Goal: Information Seeking & Learning: Learn about a topic

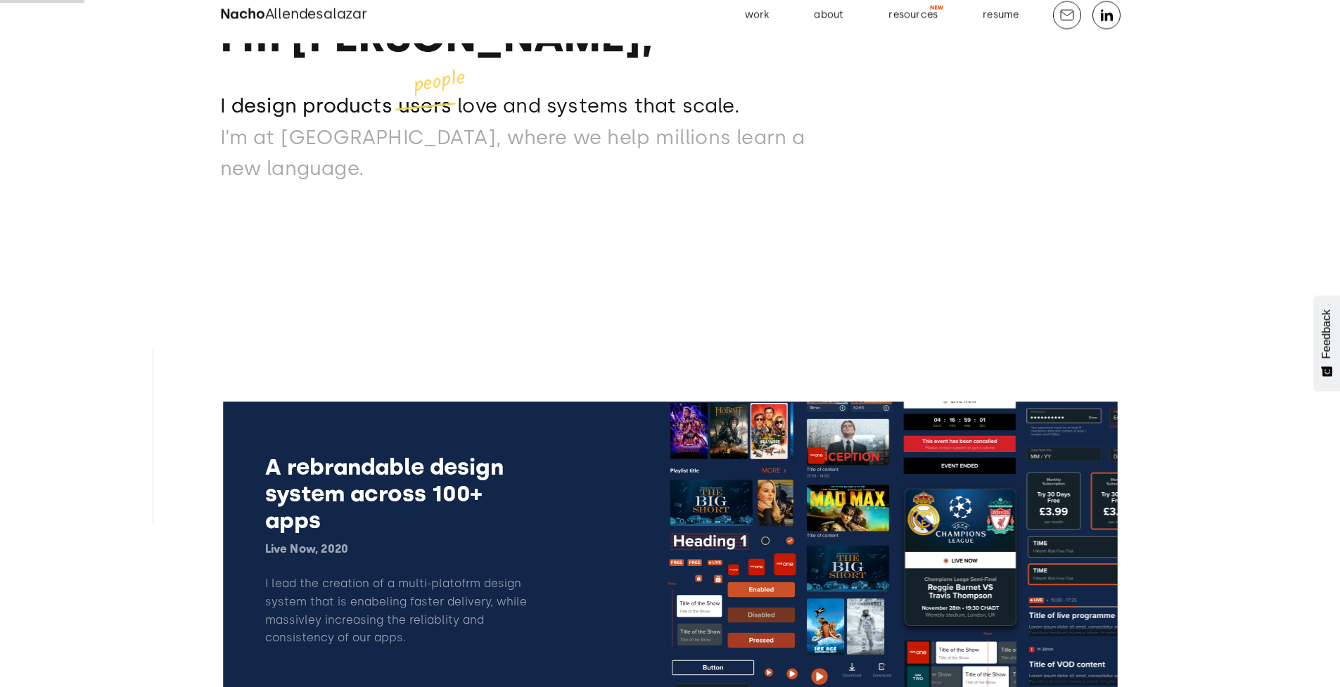
scroll to position [462, 0]
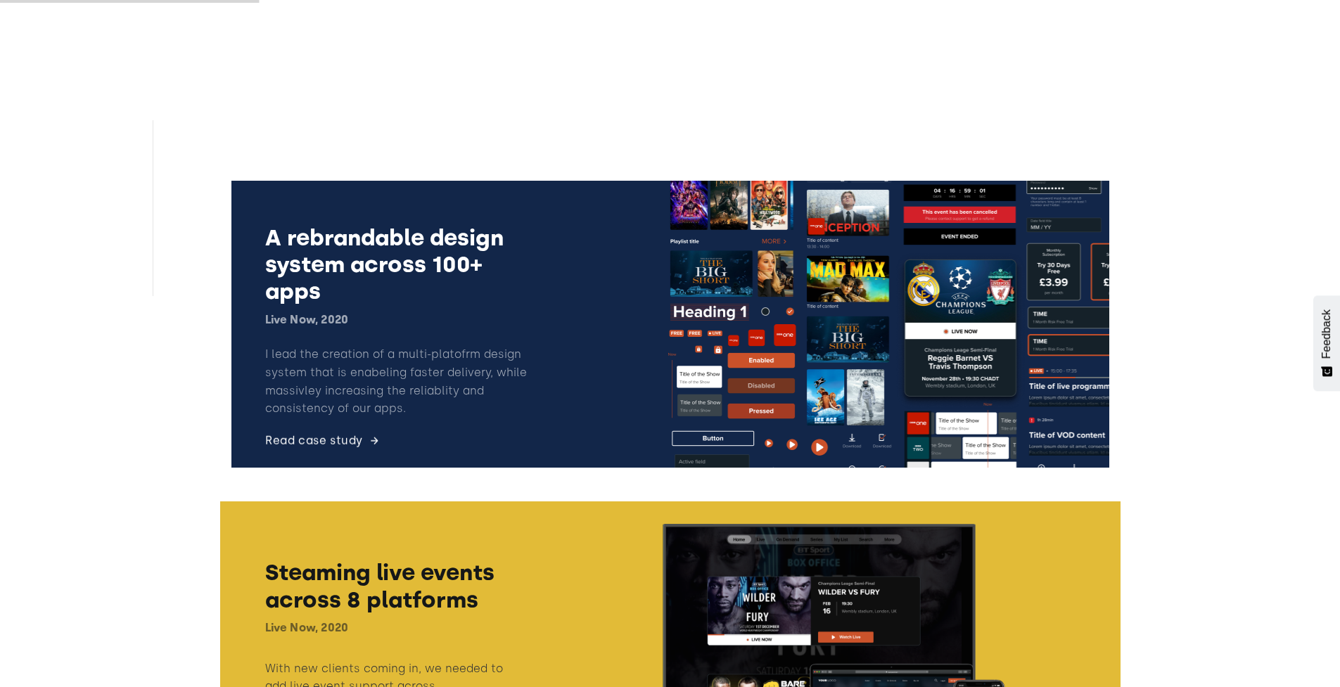
click at [737, 382] on link at bounding box center [670, 325] width 901 height 310
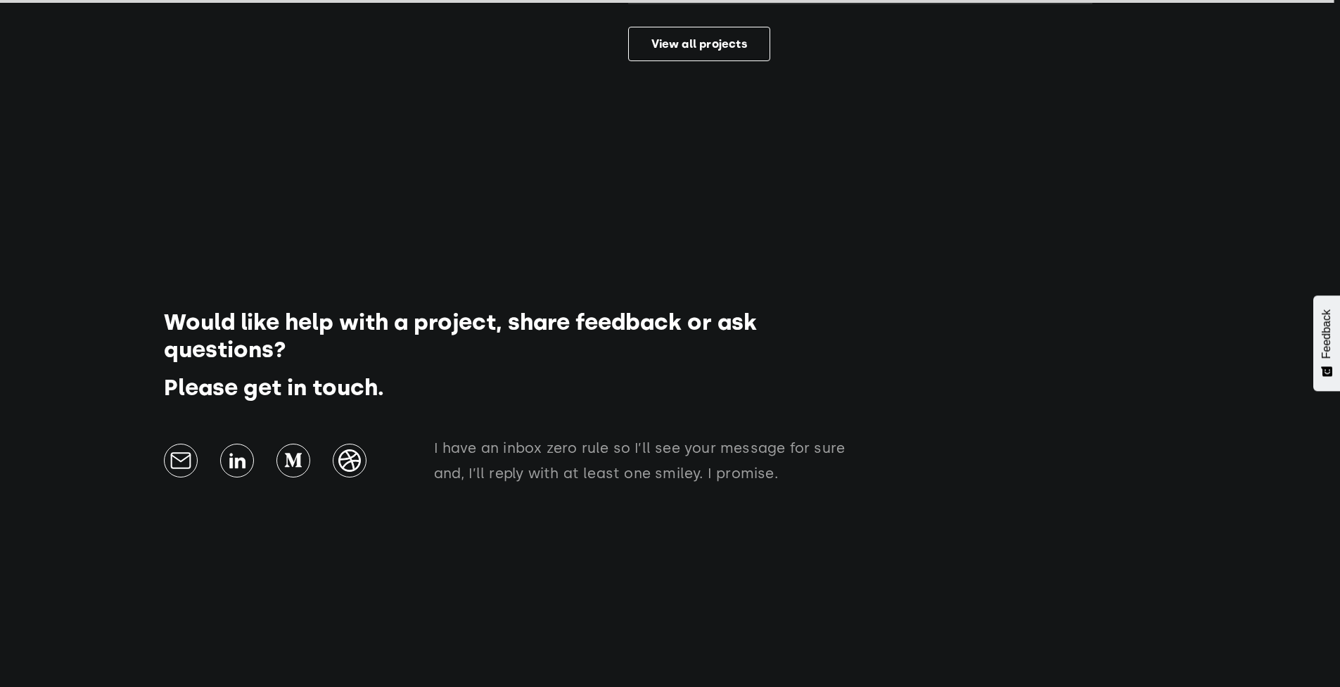
scroll to position [23196, 0]
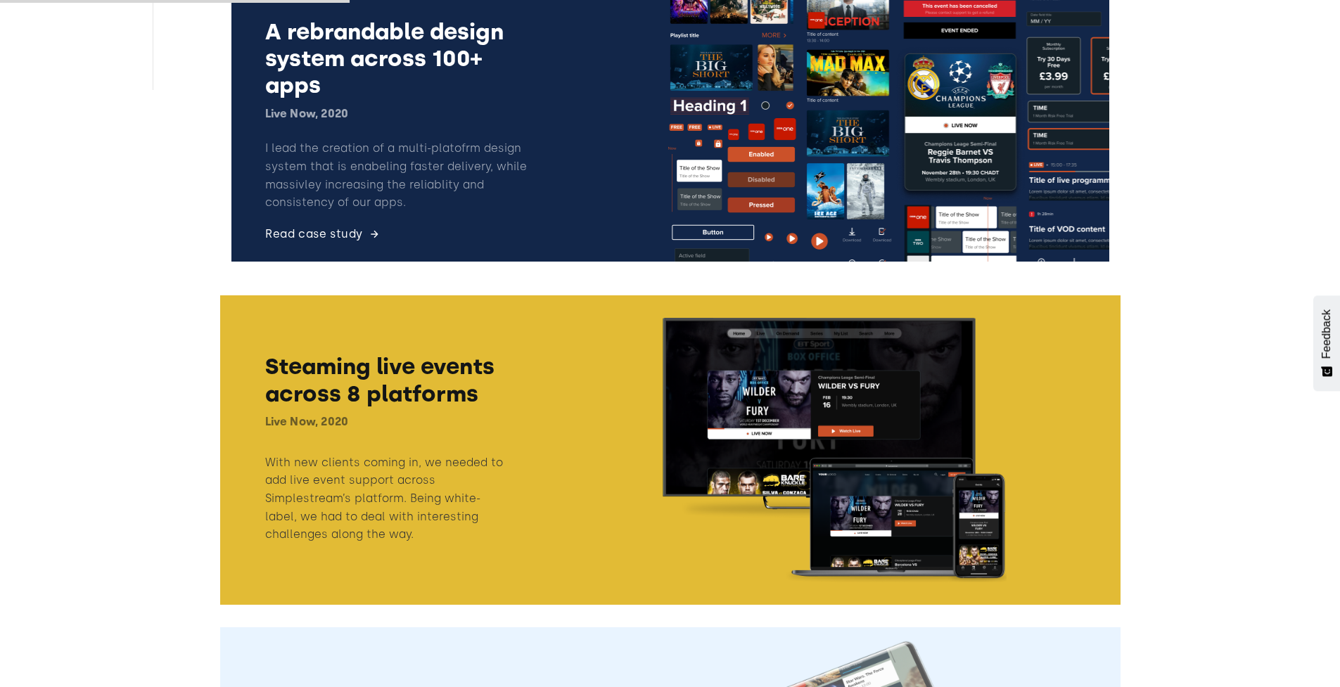
scroll to position [667, 0]
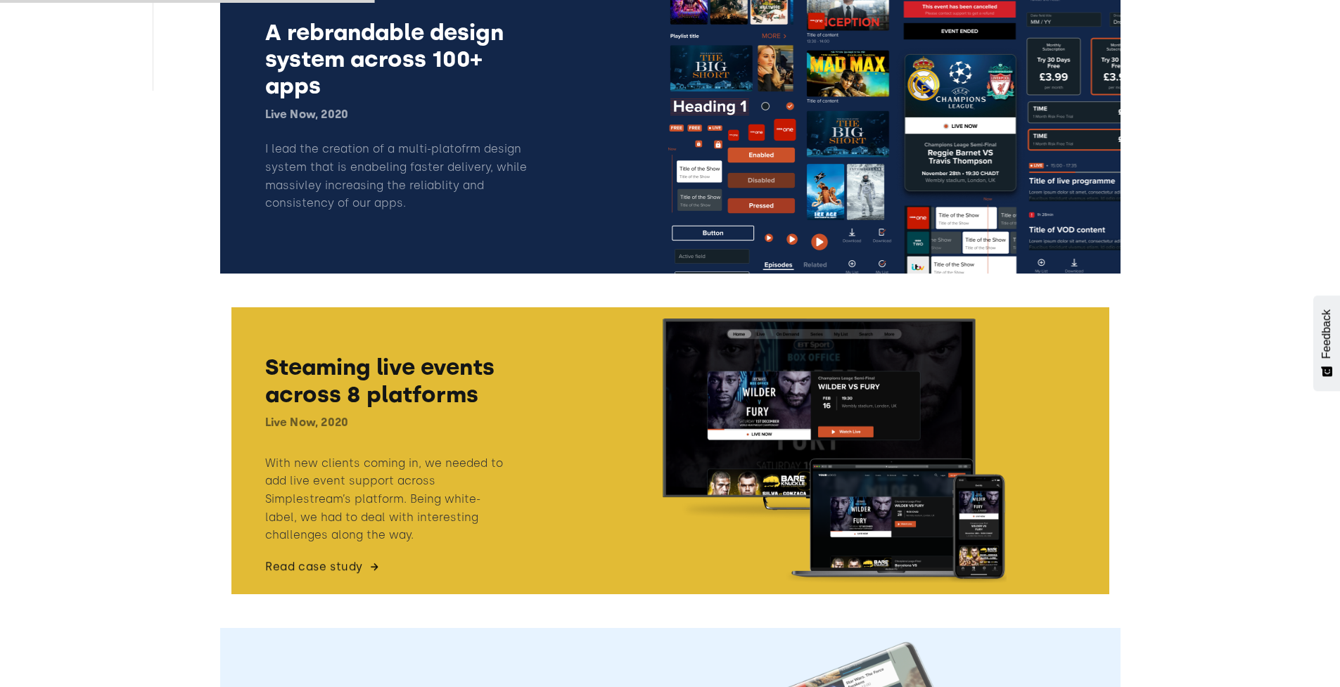
click at [988, 388] on link at bounding box center [670, 451] width 901 height 310
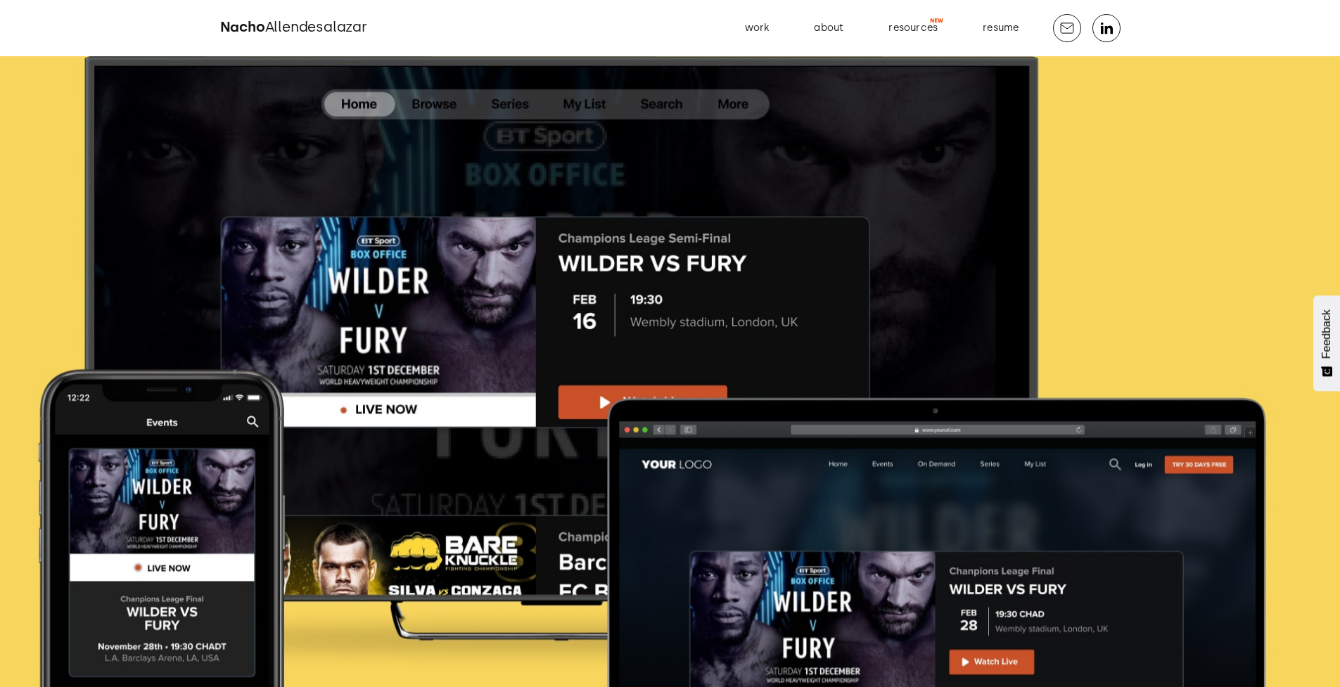
click at [1192, 84] on img at bounding box center [670, 473] width 1340 height 835
click at [1209, 20] on div "Nacho Allendesalazar work about resources resume" at bounding box center [670, 28] width 1340 height 56
click at [340, 33] on span "Allendesalazar" at bounding box center [316, 26] width 102 height 17
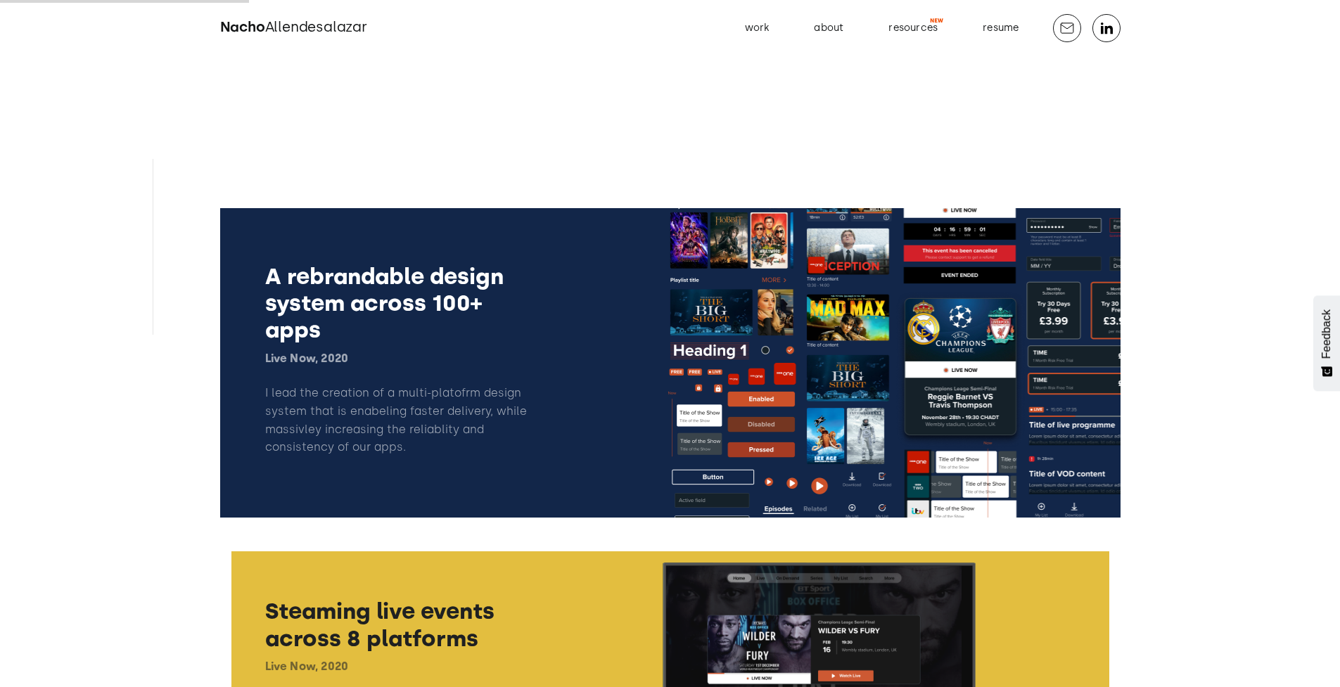
scroll to position [367, 0]
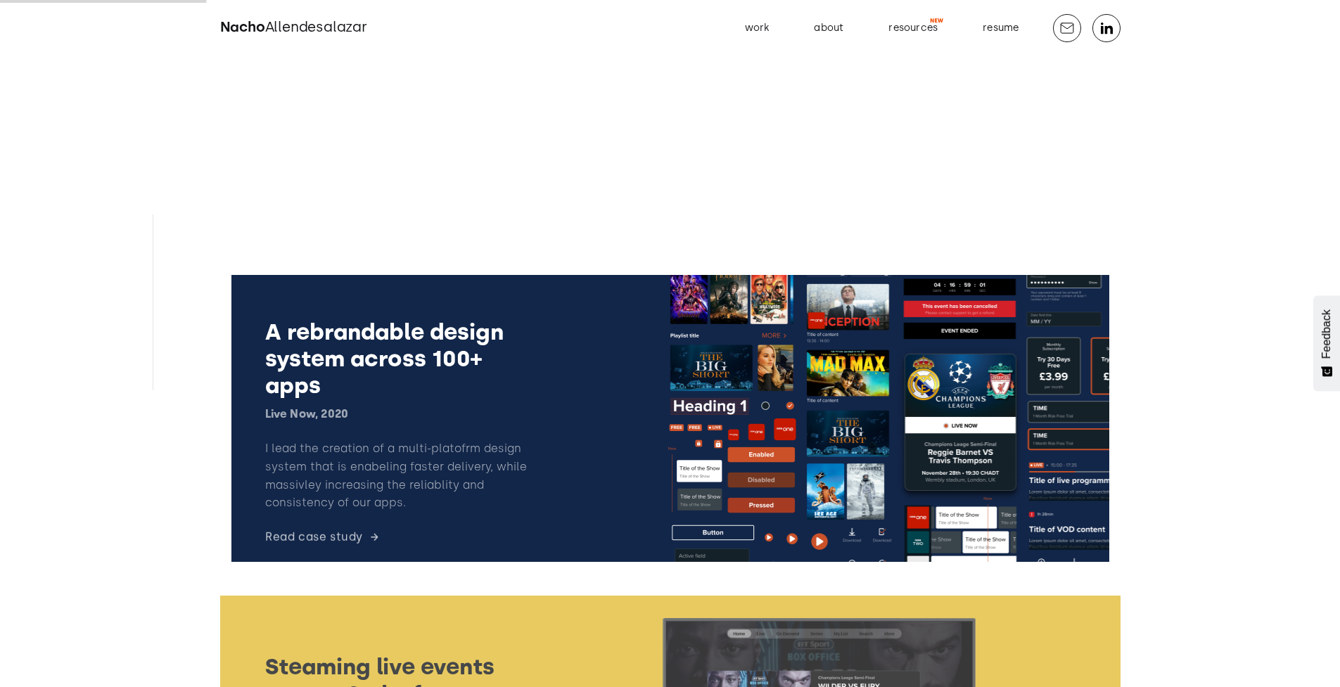
click at [678, 376] on link at bounding box center [670, 419] width 901 height 310
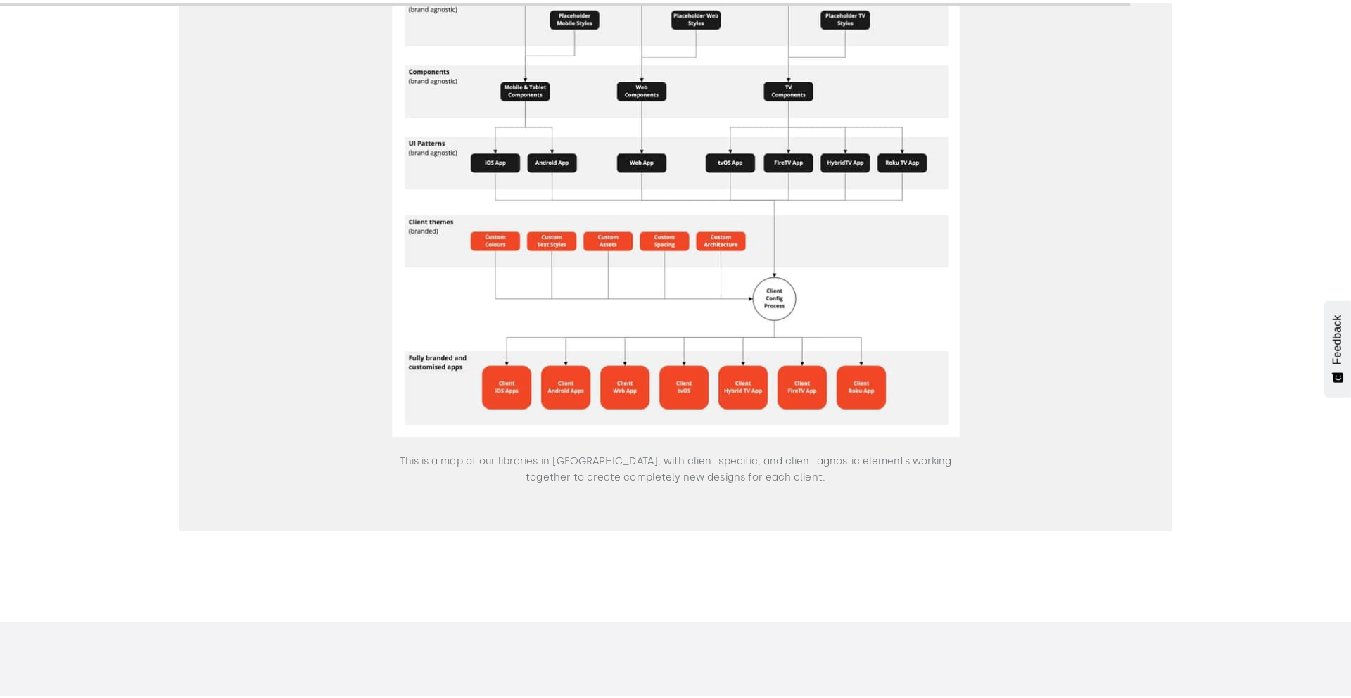
scroll to position [19407, 0]
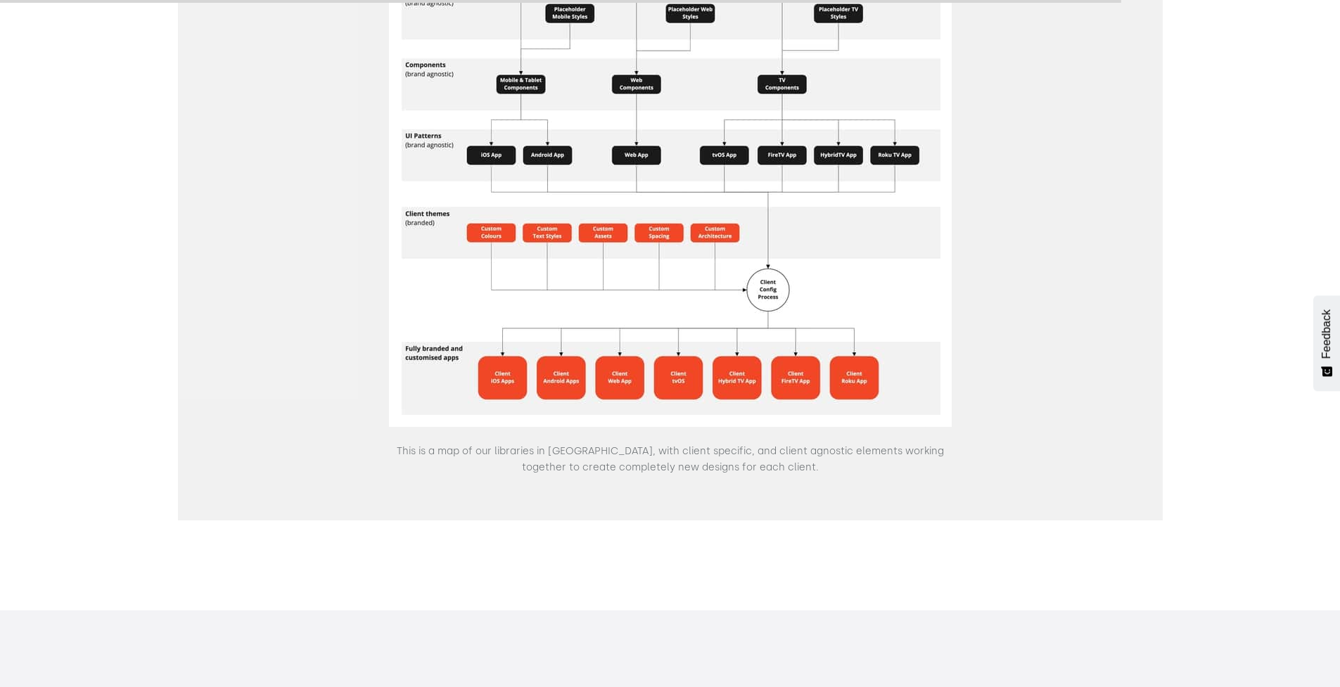
click at [763, 351] on img "open lightbox" at bounding box center [670, 162] width 563 height 530
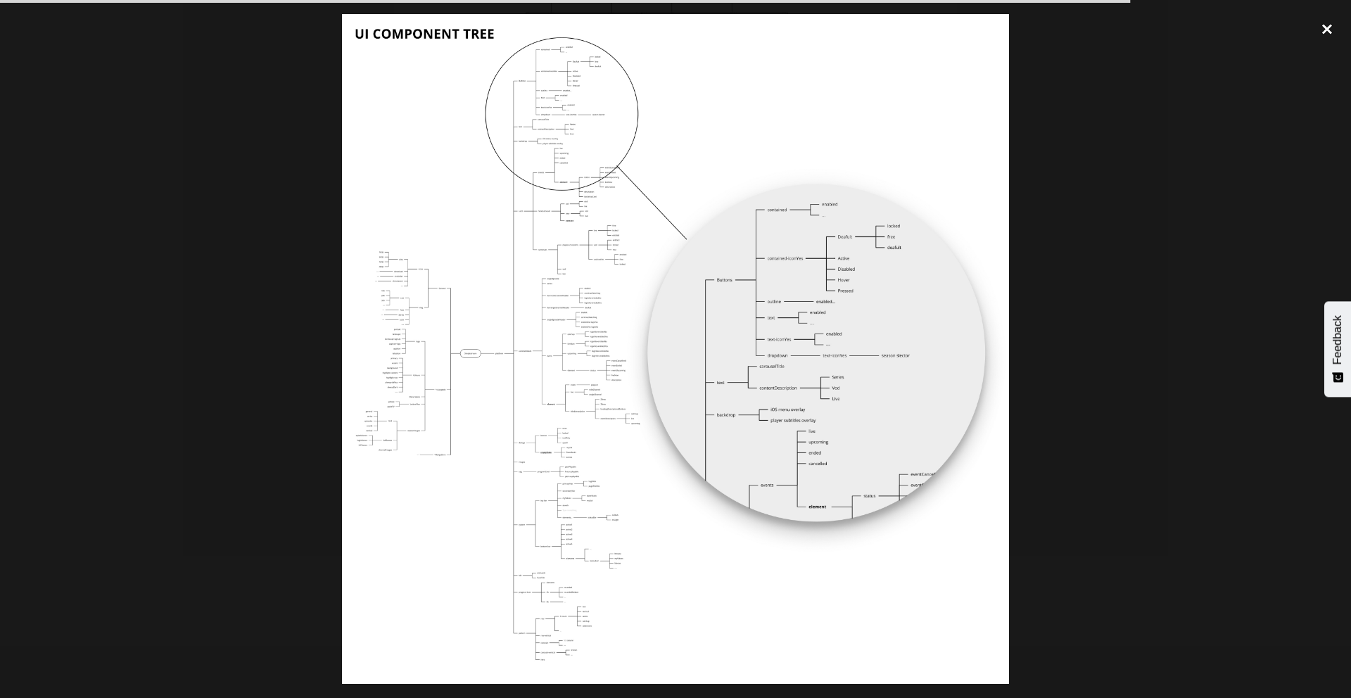
click at [1333, 30] on div "close lightbox" at bounding box center [1327, 29] width 48 height 31
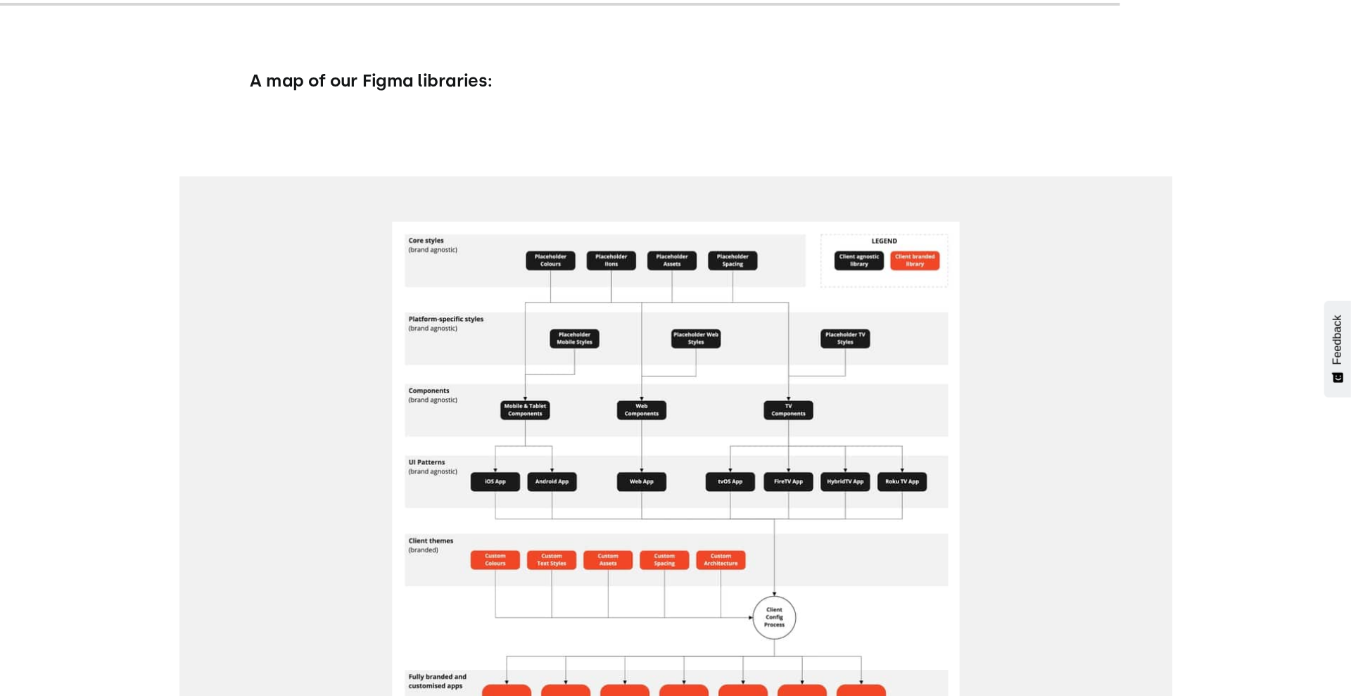
scroll to position [19036, 0]
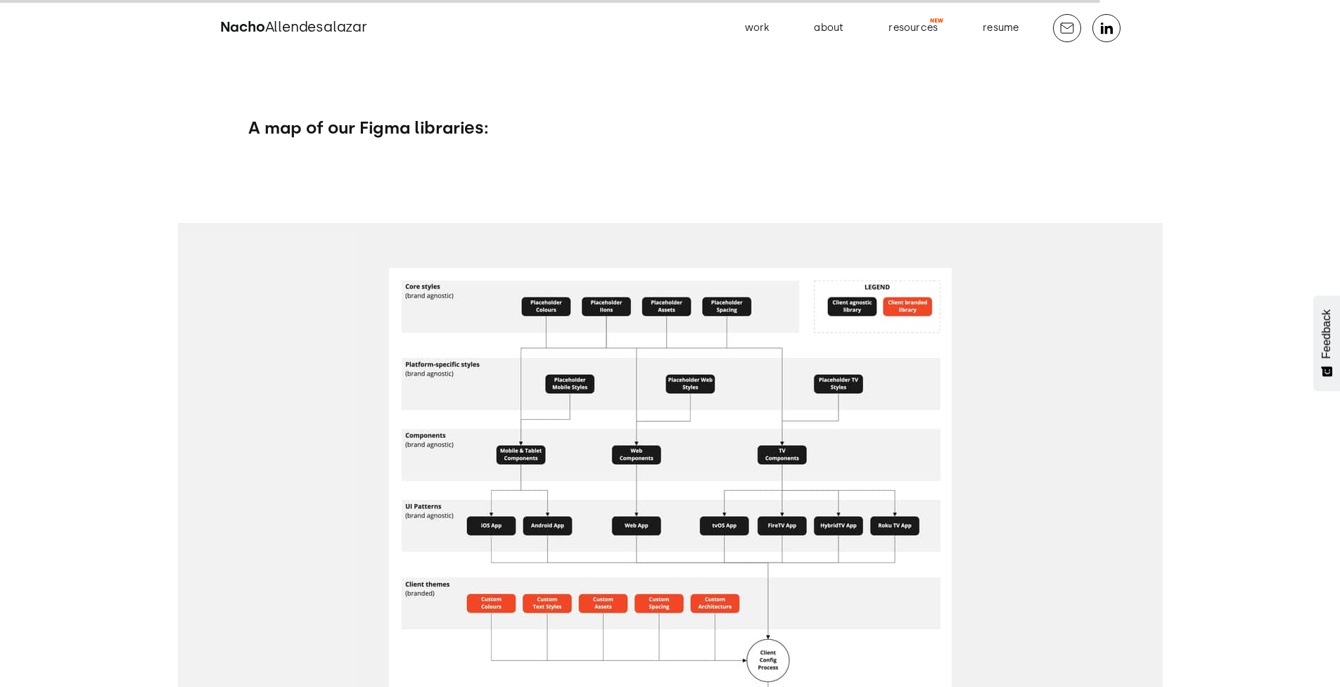
click at [857, 424] on img "open lightbox" at bounding box center [670, 533] width 563 height 530
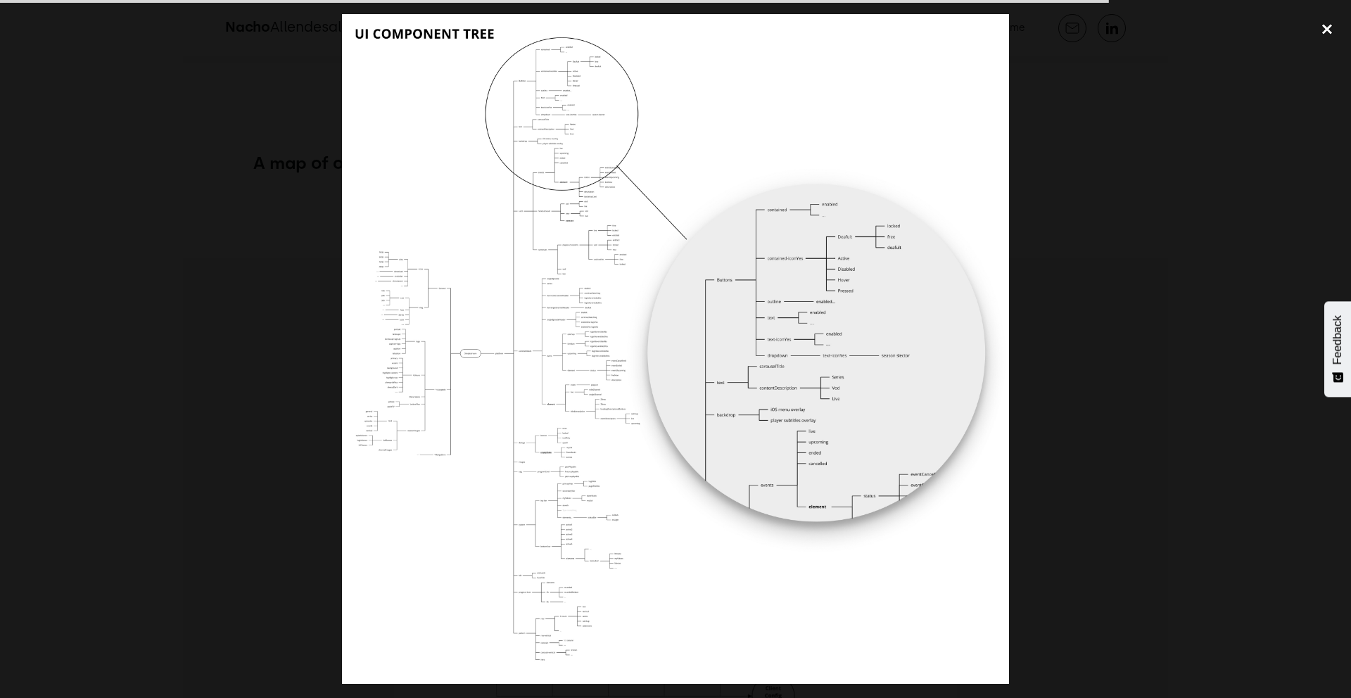
click at [1319, 42] on div "close lightbox" at bounding box center [1327, 29] width 48 height 31
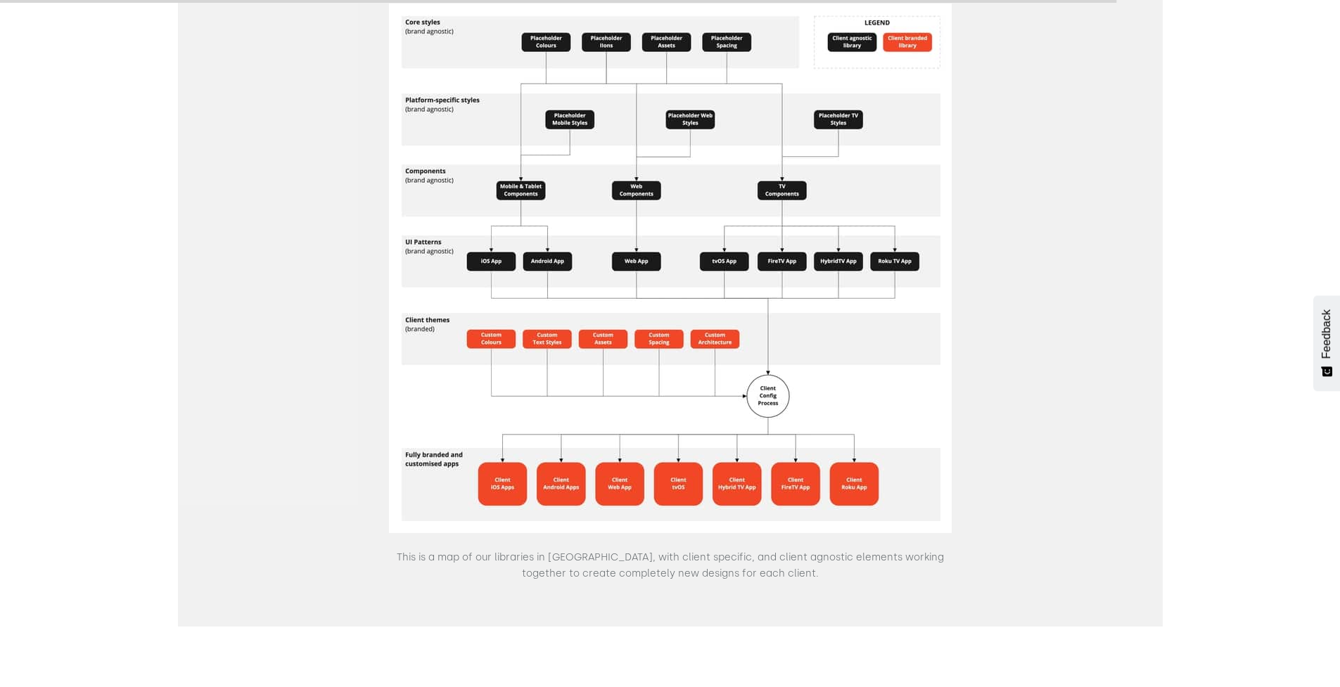
scroll to position [19287, 0]
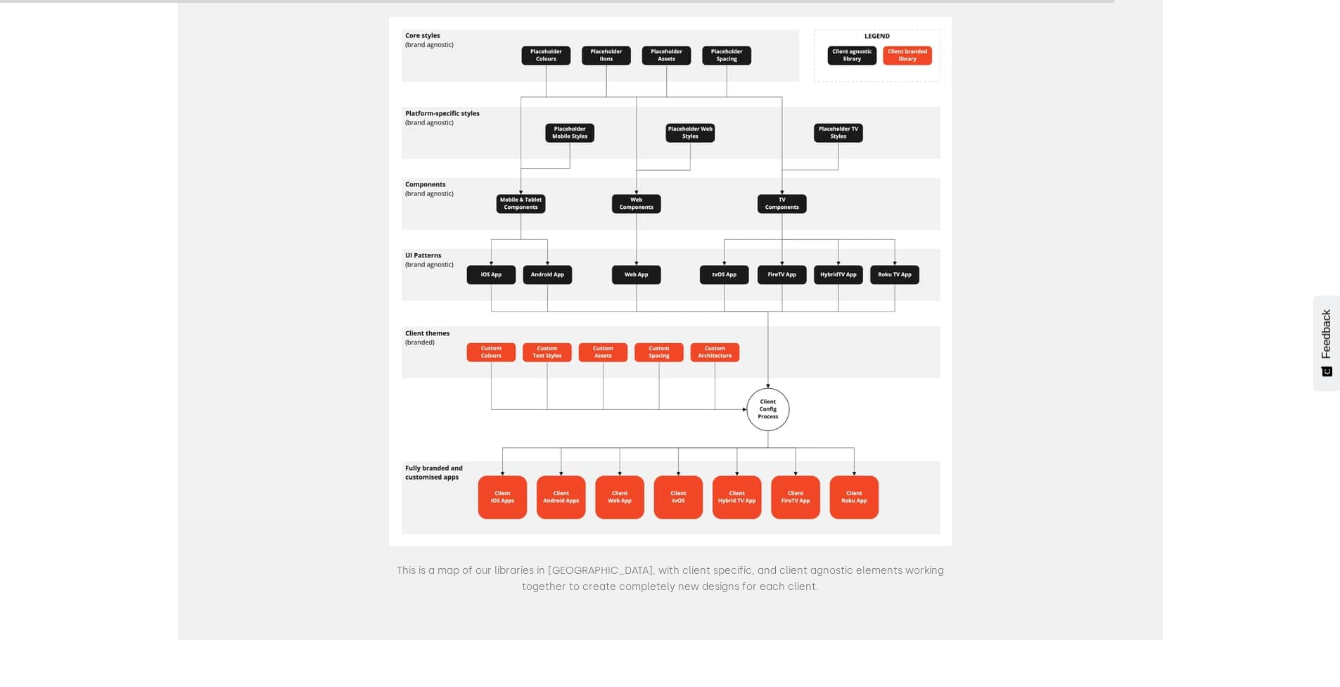
click at [1032, 251] on div "This is a map of our libraries in Figma, with client specific, and client agnos…" at bounding box center [670, 306] width 985 height 668
click at [891, 256] on img "open lightbox" at bounding box center [670, 282] width 563 height 530
click at [723, 309] on img "open lightbox" at bounding box center [670, 282] width 563 height 530
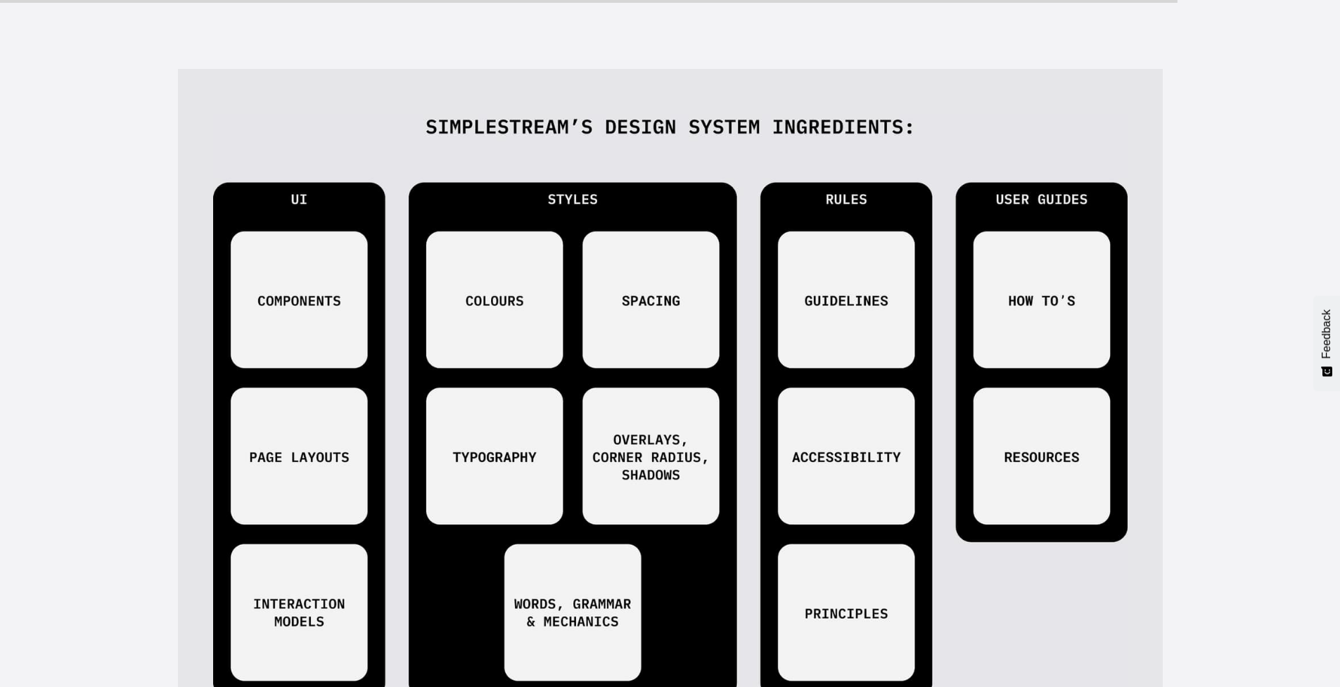
scroll to position [20459, 0]
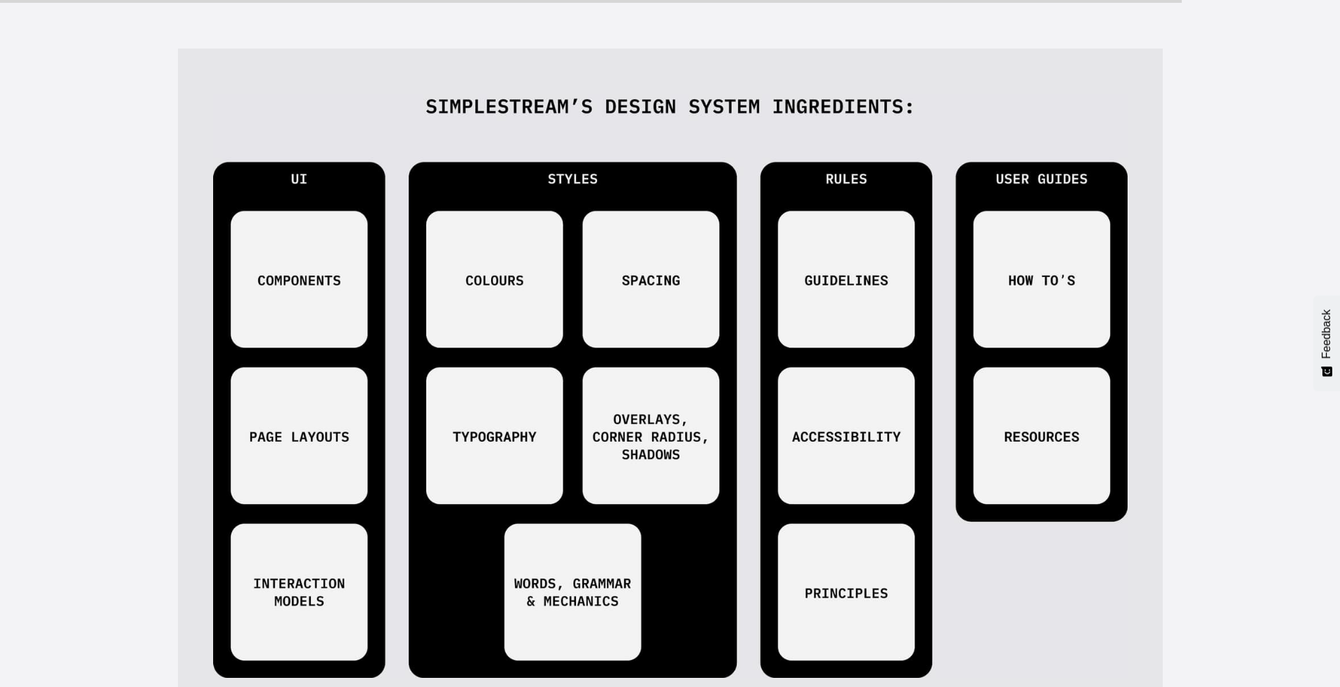
click at [723, 309] on img at bounding box center [670, 386] width 915 height 584
click at [669, 328] on img at bounding box center [670, 386] width 915 height 584
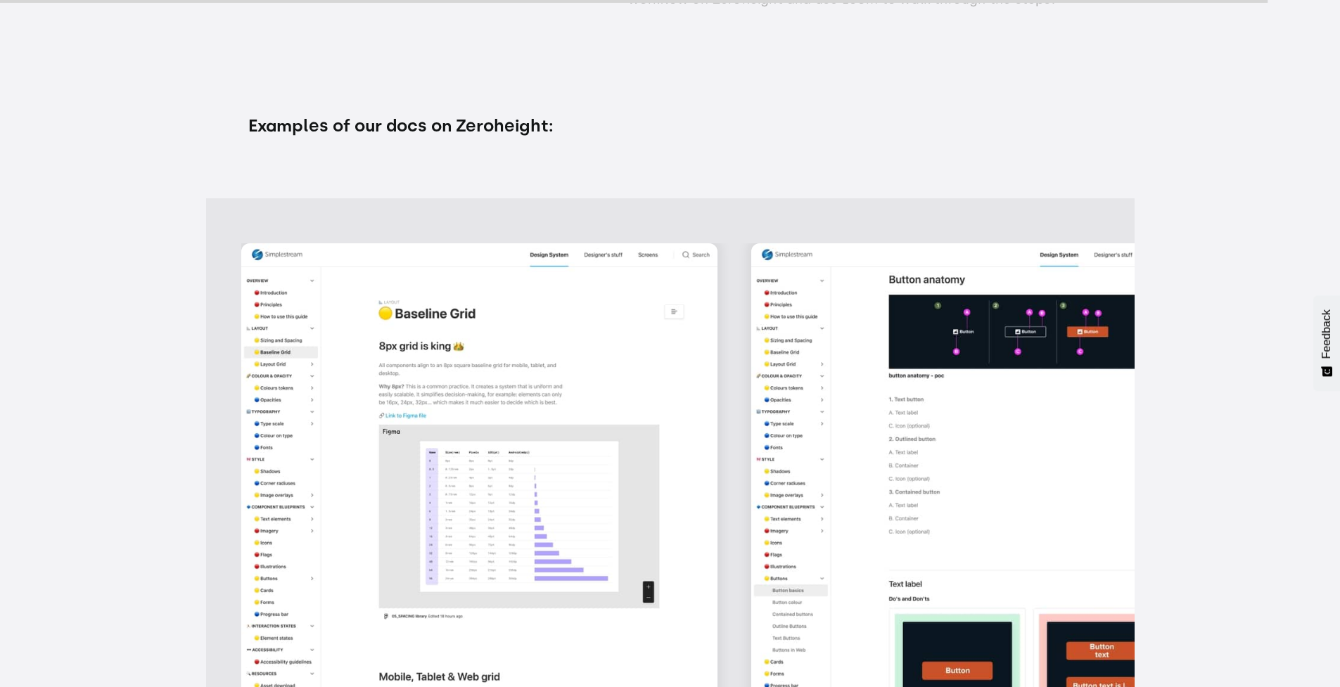
click at [602, 411] on img at bounding box center [479, 524] width 476 height 563
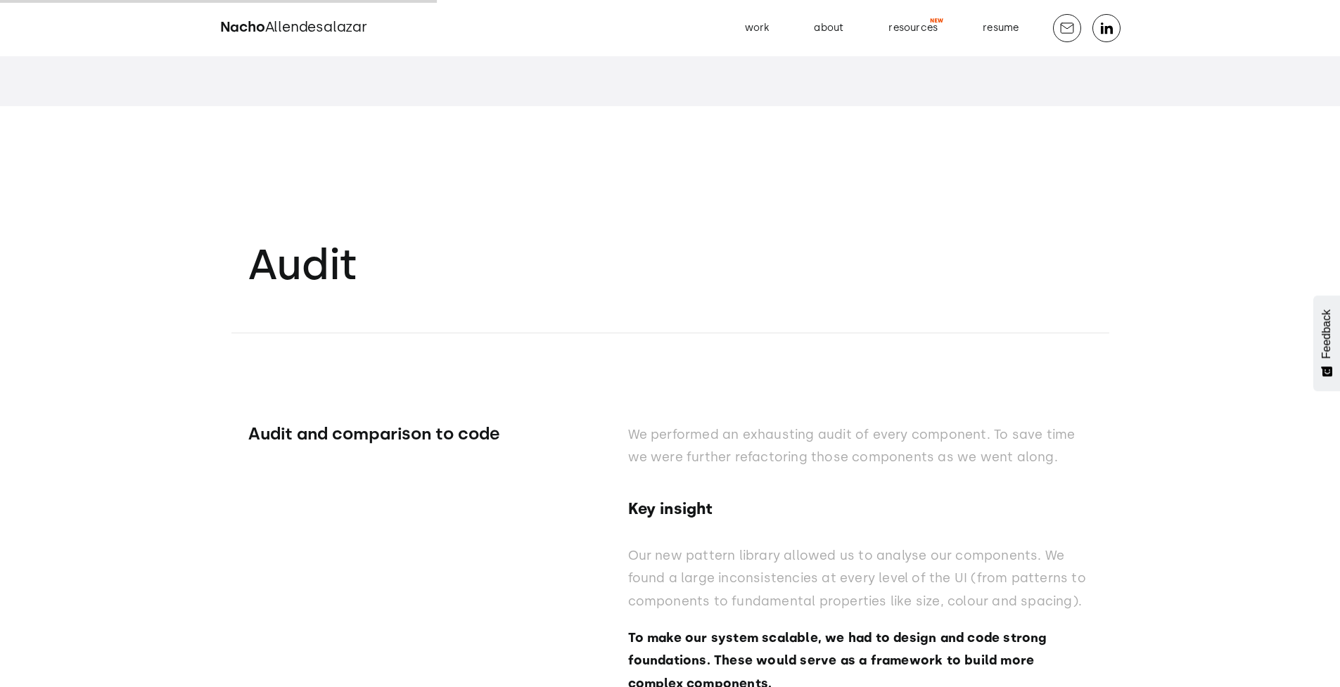
scroll to position [7462, 0]
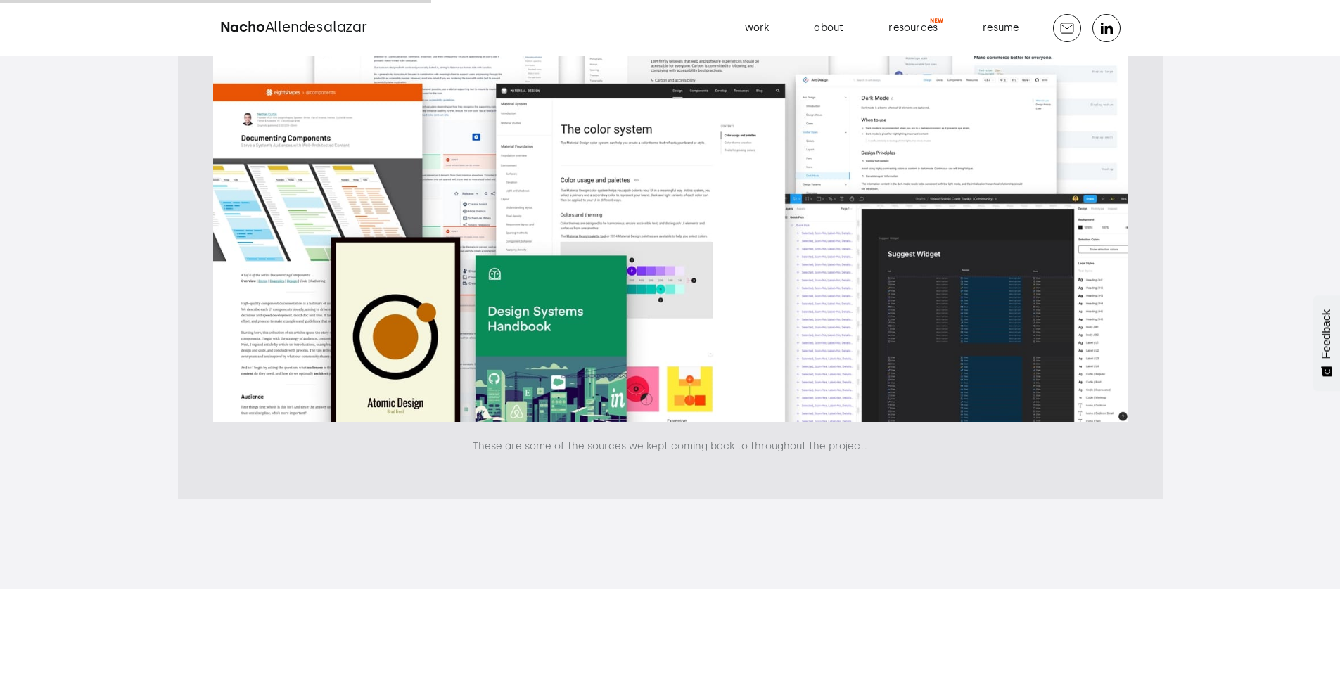
click at [302, 19] on span "Allendesalazar" at bounding box center [316, 26] width 102 height 17
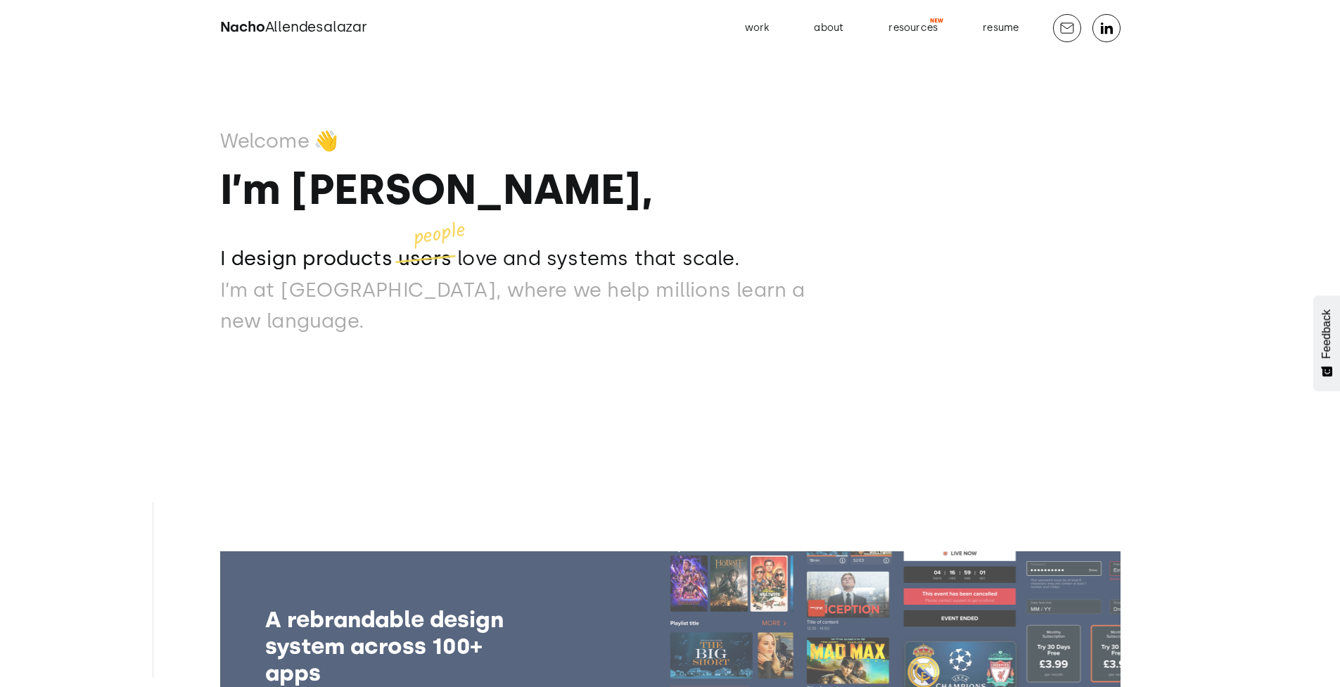
scroll to position [448, 0]
